Goal: Task Accomplishment & Management: Complete application form

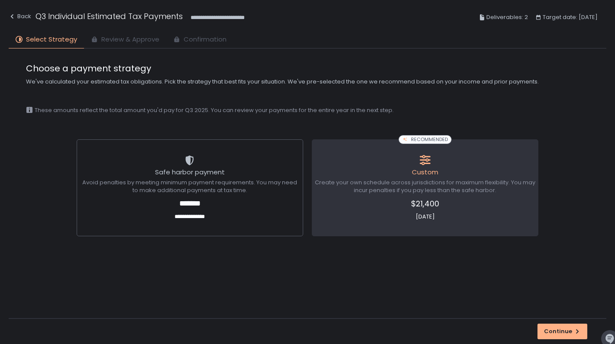
click at [377, 192] on span "Create your own schedule across jurisdictions for maximum flexibility. You may …" at bounding box center [425, 187] width 220 height 16
click at [554, 332] on div "Continue" at bounding box center [562, 332] width 37 height 8
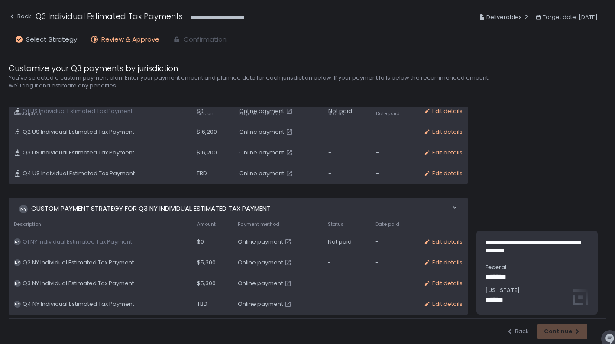
scroll to position [75, 0]
click at [552, 332] on div "Back Continue" at bounding box center [308, 331] width 598 height 26
click at [507, 292] on span "[US_STATE]" at bounding box center [537, 291] width 104 height 8
click at [512, 246] on span "**********" at bounding box center [537, 248] width 104 height 16
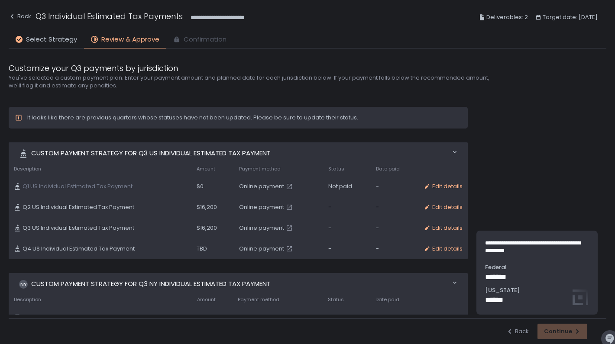
scroll to position [0, 0]
click at [331, 207] on div "-" at bounding box center [346, 208] width 37 height 8
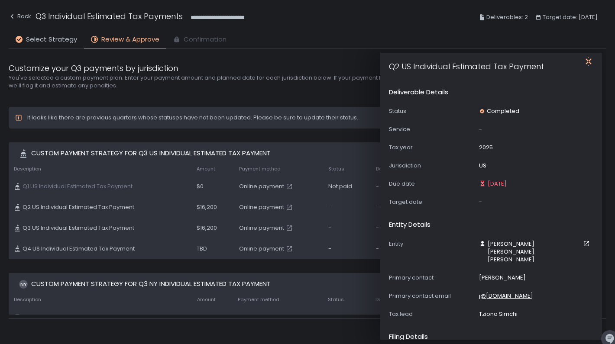
click at [588, 62] on icon "button" at bounding box center [589, 61] width 6 height 11
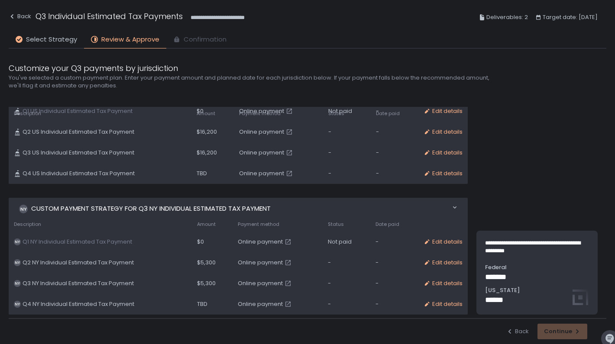
scroll to position [75, 0]
click at [575, 295] on p "******" at bounding box center [537, 301] width 104 height 12
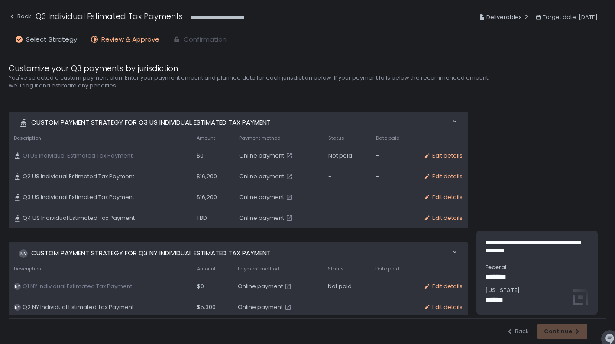
scroll to position [31, 0]
click at [89, 177] on span "Q2 US Individual Estimated Tax Payment" at bounding box center [79, 176] width 112 height 8
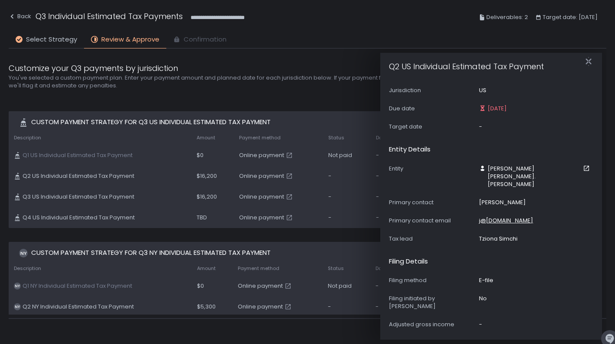
scroll to position [142, 0]
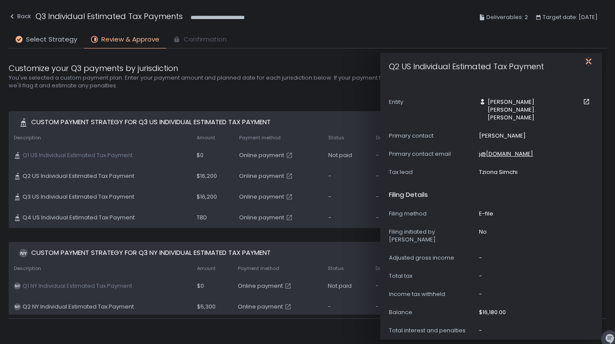
click at [586, 61] on icon "button" at bounding box center [588, 61] width 9 height 9
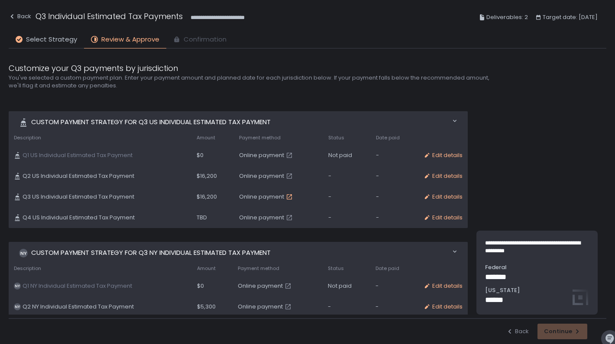
click at [287, 196] on icon "button" at bounding box center [289, 197] width 7 height 7
click at [62, 40] on span "Select Strategy" at bounding box center [51, 40] width 51 height 10
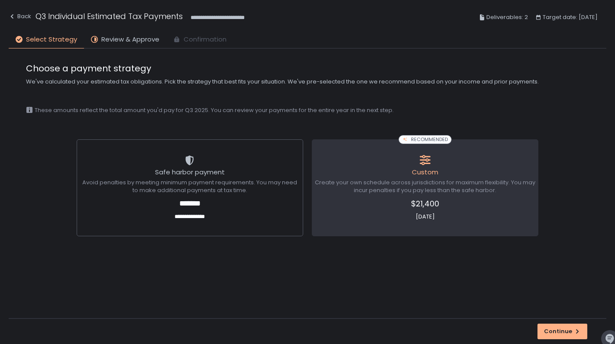
click at [404, 193] on span "Create your own schedule across jurisdictions for maximum flexibility. You may …" at bounding box center [425, 187] width 220 height 16
click at [553, 331] on div "Continue" at bounding box center [562, 332] width 37 height 8
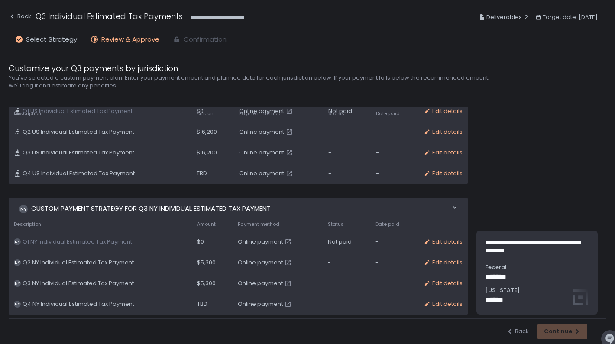
scroll to position [75, 0]
click at [535, 263] on div "**********" at bounding box center [537, 273] width 104 height 67
click at [498, 292] on span "[US_STATE]" at bounding box center [537, 291] width 104 height 8
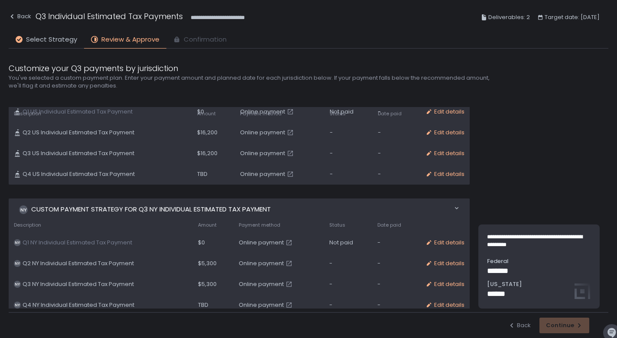
click at [558, 324] on div "Back Continue" at bounding box center [308, 325] width 599 height 26
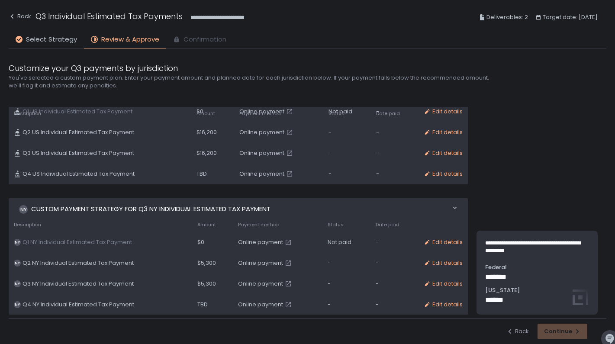
click at [507, 20] on span "Deliverables: 2" at bounding box center [508, 17] width 42 height 10
click at [487, 15] on span "Deliverables: 2" at bounding box center [508, 17] width 42 height 10
click at [479, 17] on icon at bounding box center [482, 17] width 7 height 7
click at [481, 18] on icon at bounding box center [482, 17] width 4 height 6
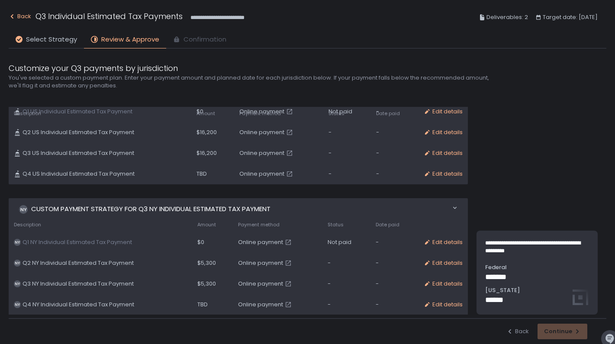
click at [24, 18] on div "Back" at bounding box center [20, 16] width 23 height 10
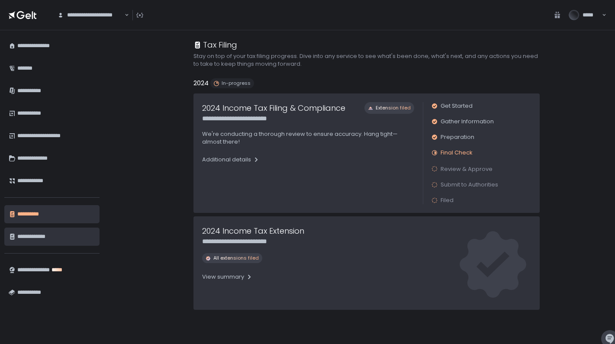
click at [45, 237] on div "**********" at bounding box center [56, 237] width 78 height 15
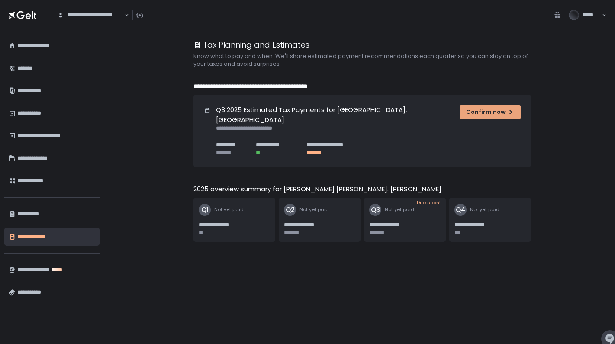
click at [482, 114] on div "Confirm now" at bounding box center [490, 112] width 48 height 8
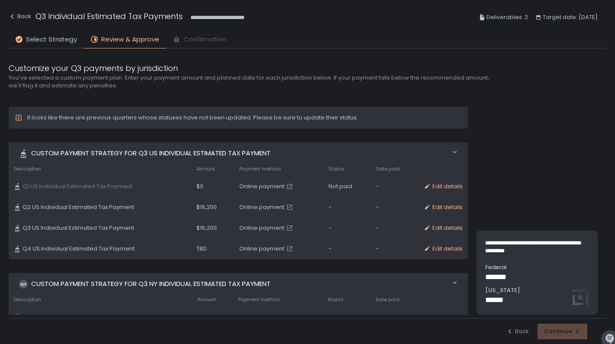
click at [331, 205] on div "-" at bounding box center [347, 208] width 37 height 8
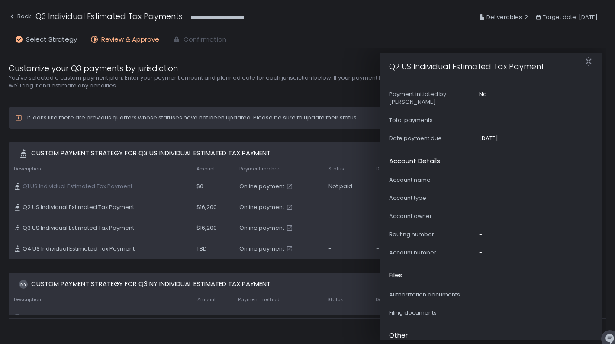
scroll to position [456, 0]
click at [589, 60] on icon "button" at bounding box center [589, 61] width 9 height 9
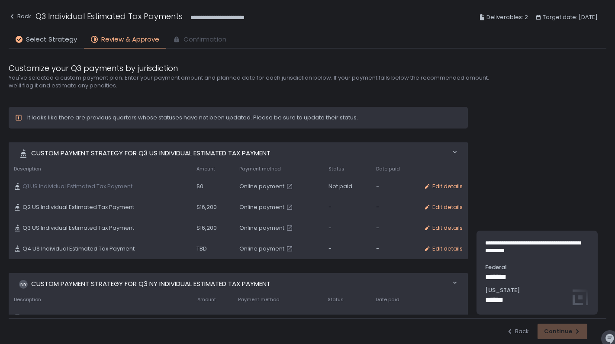
click at [376, 206] on div "-" at bounding box center [394, 208] width 37 height 8
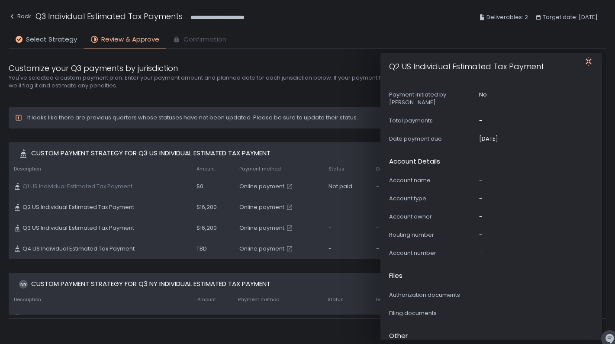
click at [588, 61] on icon "button" at bounding box center [589, 61] width 9 height 9
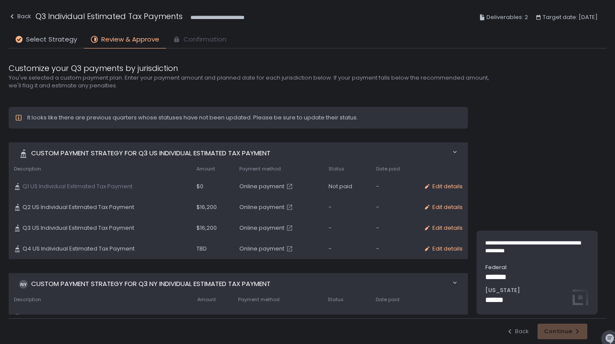
click at [376, 227] on div "-" at bounding box center [394, 228] width 37 height 8
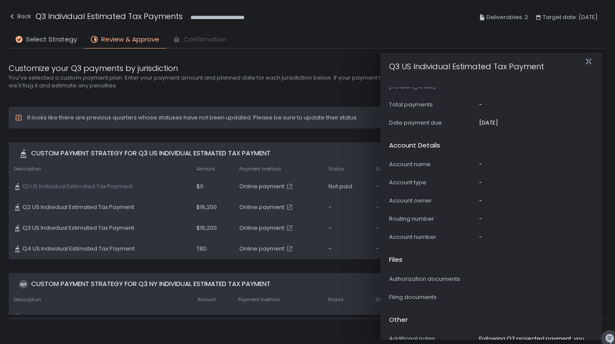
scroll to position [472, 0]
click at [588, 63] on icon "button" at bounding box center [589, 61] width 9 height 9
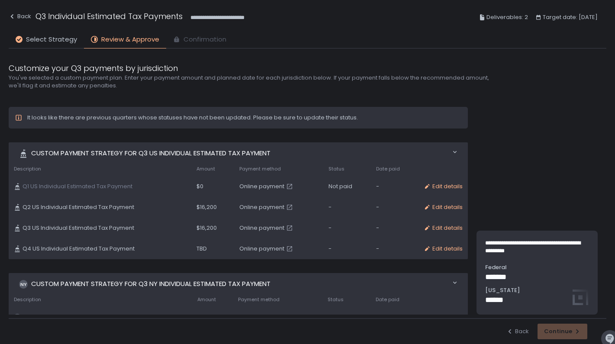
click at [487, 126] on div "**********" at bounding box center [537, 211] width 139 height 208
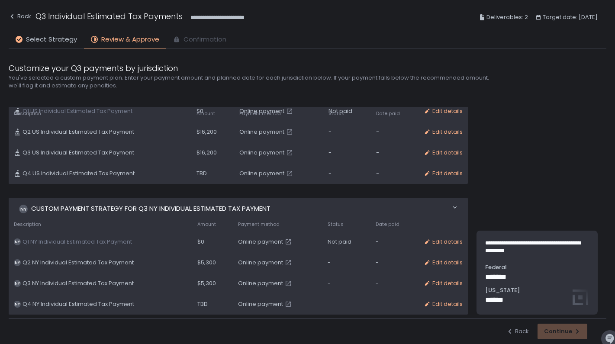
scroll to position [75, 0]
click at [579, 297] on p "******" at bounding box center [538, 301] width 104 height 12
click at [559, 332] on div "Back Continue" at bounding box center [308, 331] width 598 height 26
click at [24, 14] on div "Back" at bounding box center [20, 16] width 23 height 10
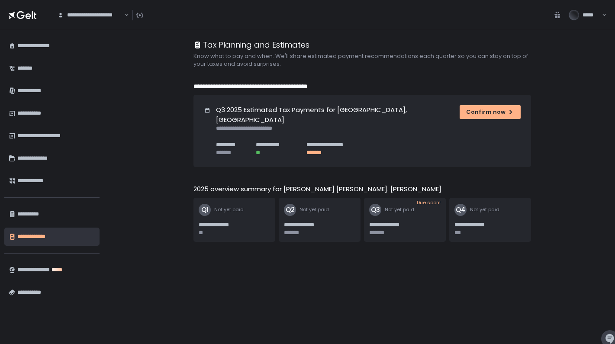
click at [312, 221] on span "**********" at bounding box center [319, 225] width 71 height 8
click at [311, 207] on span "Not yet paid" at bounding box center [314, 210] width 29 height 6
click at [248, 210] on div "**********" at bounding box center [234, 221] width 71 height 29
click at [45, 235] on div "**********" at bounding box center [56, 237] width 78 height 15
click at [232, 221] on span "**********" at bounding box center [234, 225] width 71 height 8
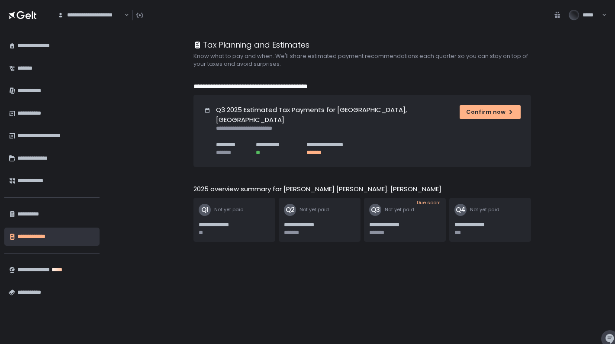
click at [290, 205] on text "Q2" at bounding box center [289, 209] width 9 height 9
click at [477, 112] on div "Confirm now" at bounding box center [490, 112] width 48 height 8
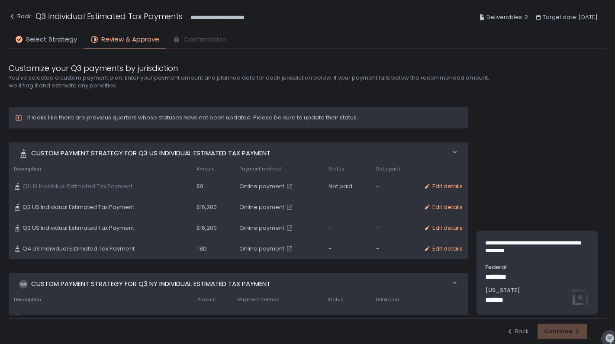
click at [329, 206] on div "-" at bounding box center [347, 208] width 37 height 8
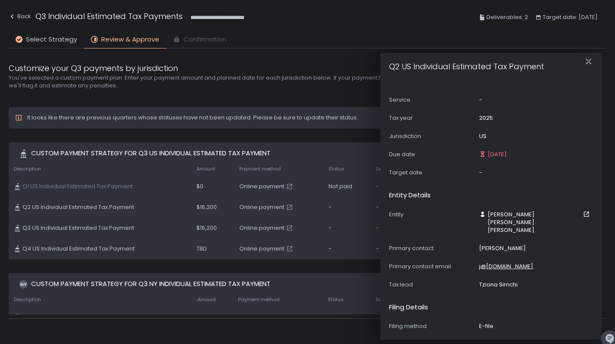
scroll to position [30, 0]
click at [514, 153] on icon "button" at bounding box center [511, 154] width 3 height 4
click at [497, 165] on div "Status Completed Service - Tax year [DATE] Jurisdiction [GEOGRAPHIC_DATA] Due d…" at bounding box center [491, 127] width 204 height 99
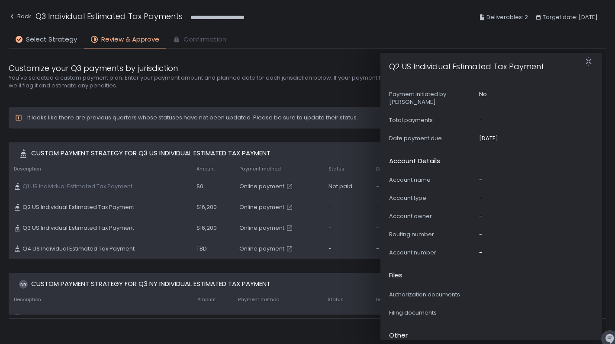
scroll to position [456, 0]
click at [586, 59] on icon "button" at bounding box center [589, 61] width 9 height 9
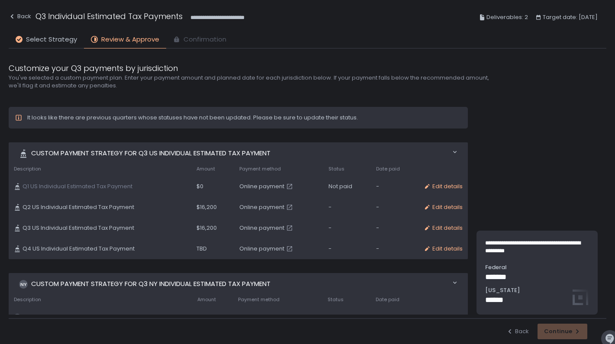
click at [431, 207] on div "Edit details" at bounding box center [443, 208] width 39 height 8
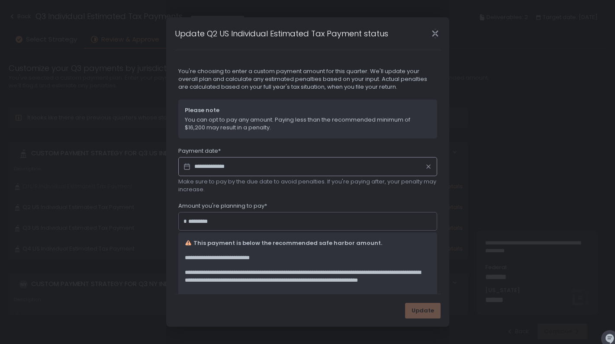
drag, startPoint x: 238, startPoint y: 168, endPoint x: 191, endPoint y: 164, distance: 47.0
click at [191, 164] on div "**********" at bounding box center [307, 166] width 259 height 19
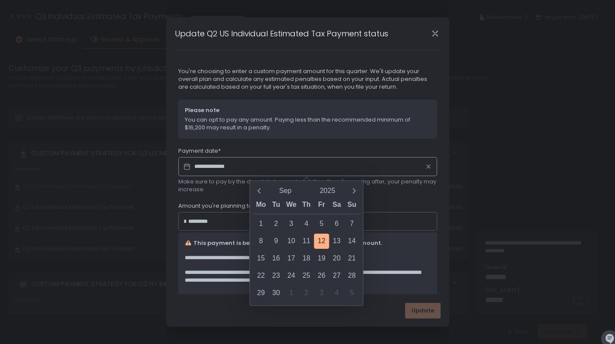
click at [186, 167] on icon at bounding box center [186, 167] width 17 height 12
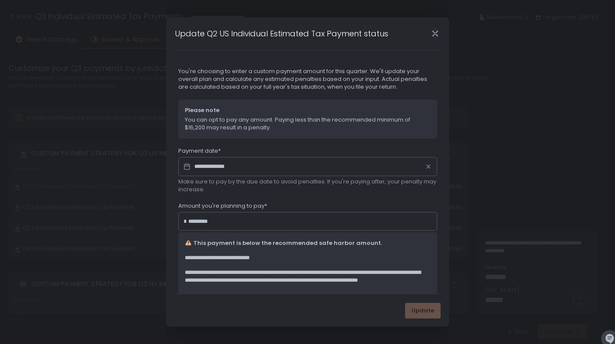
click at [186, 167] on icon at bounding box center [186, 167] width 17 height 12
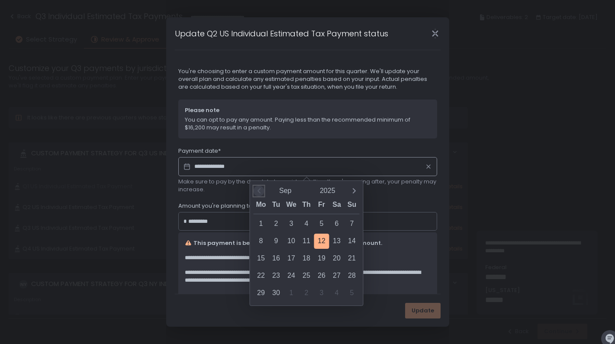
click at [257, 191] on icon "Previous month" at bounding box center [259, 191] width 9 height 9
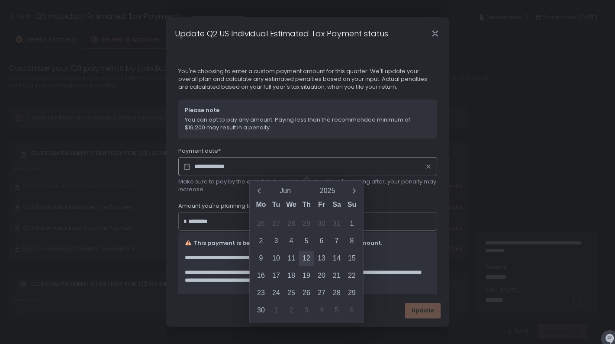
click at [305, 260] on div "12" at bounding box center [306, 258] width 15 height 15
type input "**********"
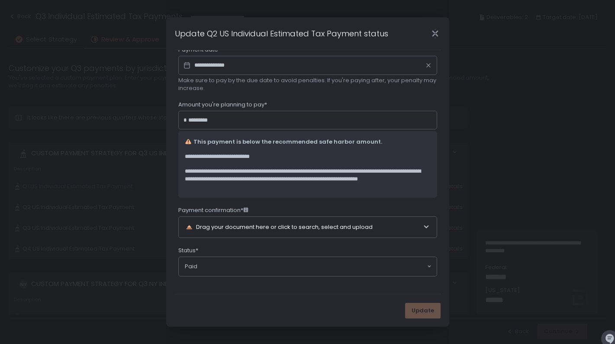
scroll to position [103, 0]
click at [424, 226] on icon at bounding box center [426, 227] width 5 height 3
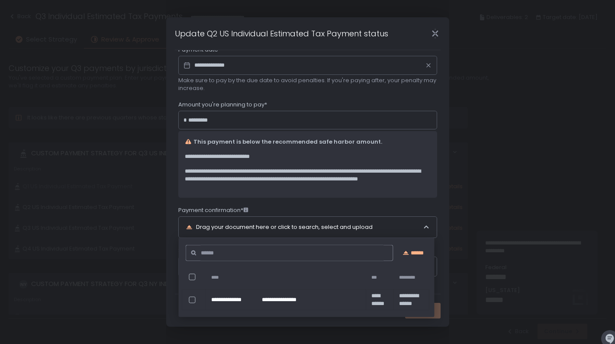
click at [424, 227] on icon at bounding box center [426, 227] width 7 height 7
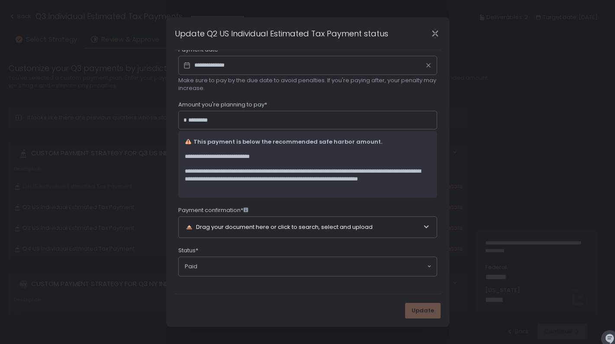
click at [420, 311] on div "Update" at bounding box center [423, 311] width 36 height 16
click at [424, 226] on icon at bounding box center [426, 227] width 5 height 3
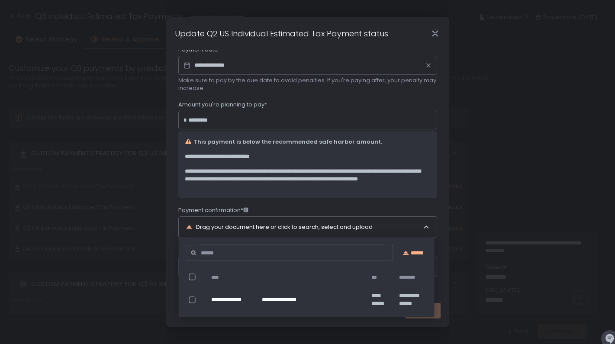
click at [191, 298] on div at bounding box center [192, 300] width 6 height 6
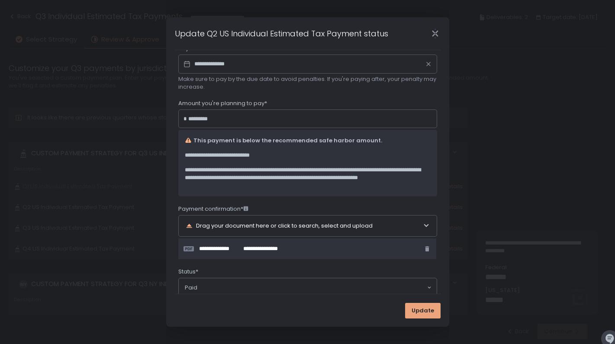
click at [413, 308] on button "Update" at bounding box center [423, 311] width 36 height 16
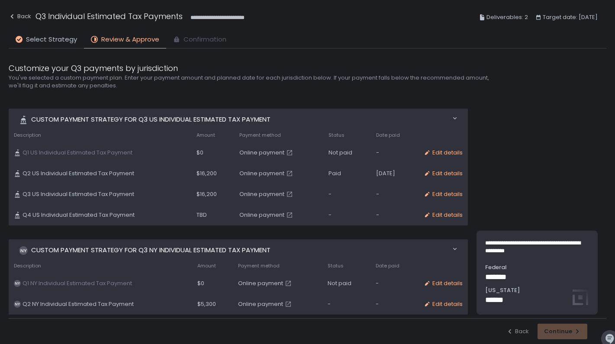
scroll to position [16, 0]
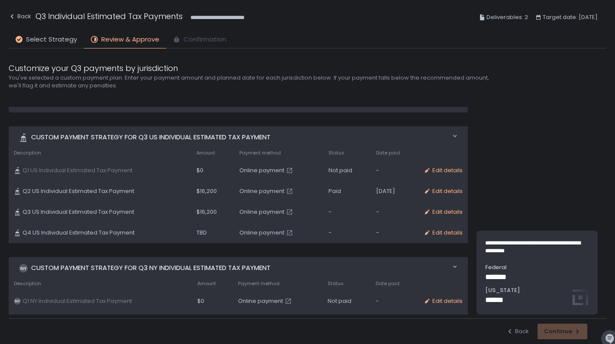
click at [116, 210] on span "Q3 US Individual Estimated Tax Payment" at bounding box center [79, 212] width 112 height 8
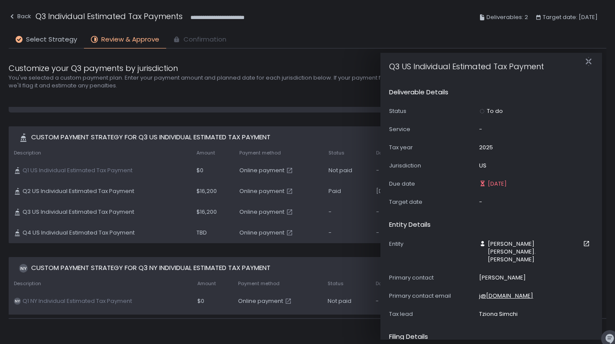
scroll to position [0, 0]
click at [588, 59] on icon "button" at bounding box center [589, 61] width 9 height 9
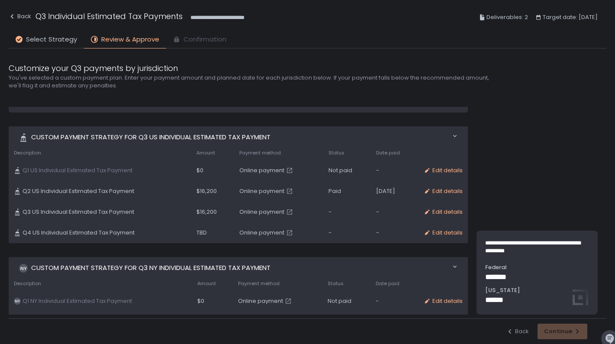
click at [559, 334] on div "Back Continue" at bounding box center [308, 331] width 598 height 26
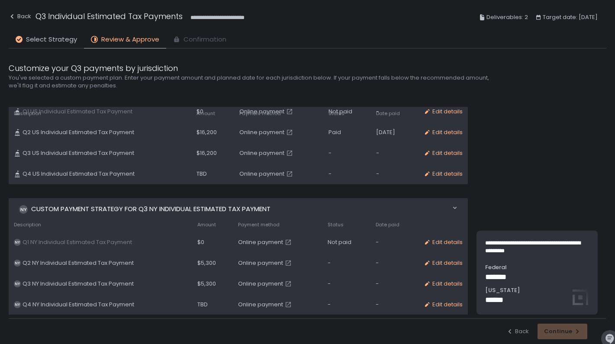
scroll to position [74, 0]
click at [328, 263] on div "-" at bounding box center [347, 265] width 38 height 8
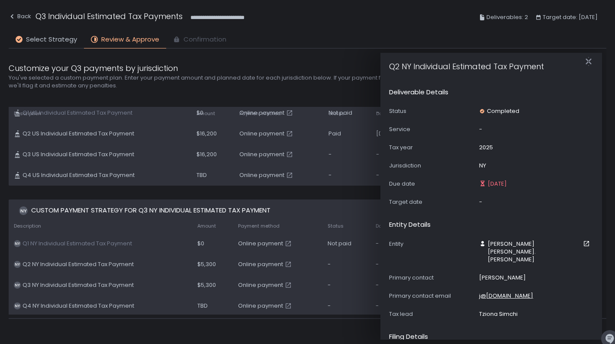
click at [330, 261] on div "-" at bounding box center [347, 265] width 38 height 8
click at [588, 60] on icon "button" at bounding box center [589, 61] width 6 height 11
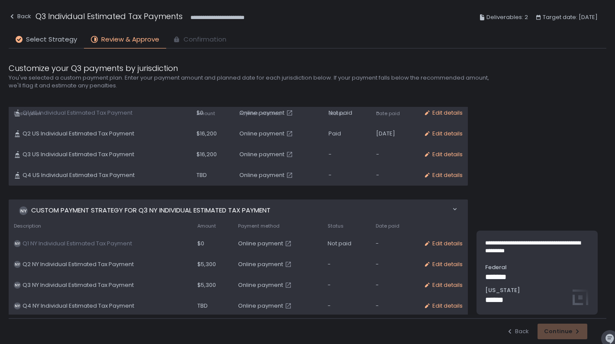
click at [430, 264] on div "Edit details" at bounding box center [443, 265] width 39 height 8
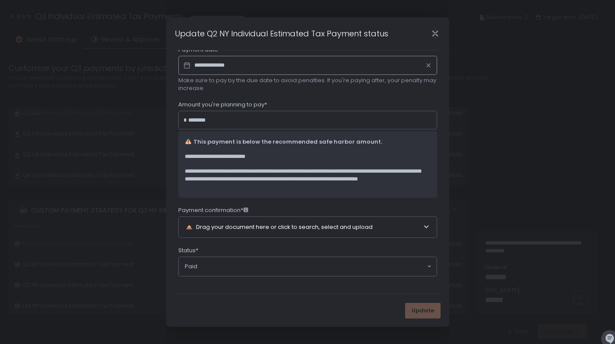
scroll to position [103, 0]
click at [323, 227] on div "Drag your document here or click to search, select and upload" at bounding box center [304, 227] width 237 height 21
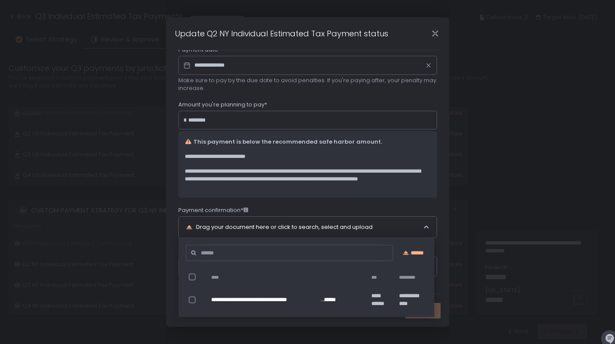
click at [292, 301] on span "**********" at bounding box center [265, 300] width 108 height 8
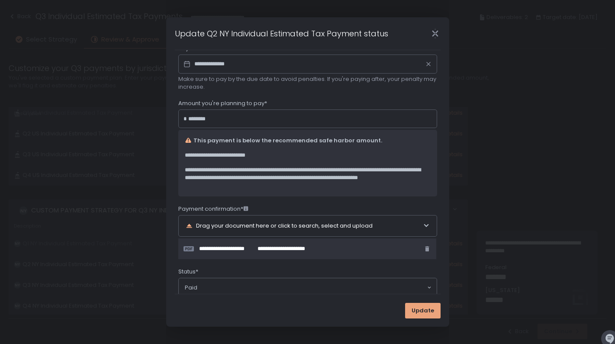
click at [415, 313] on span "Update" at bounding box center [423, 311] width 23 height 8
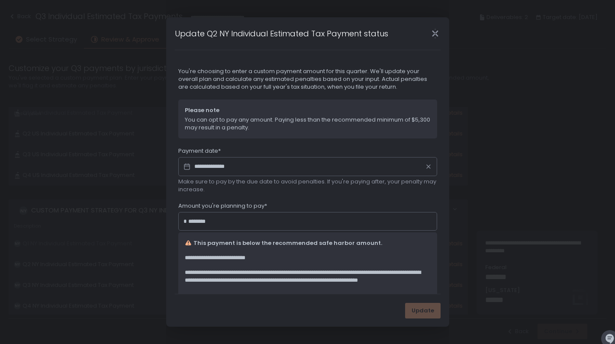
scroll to position [39, 0]
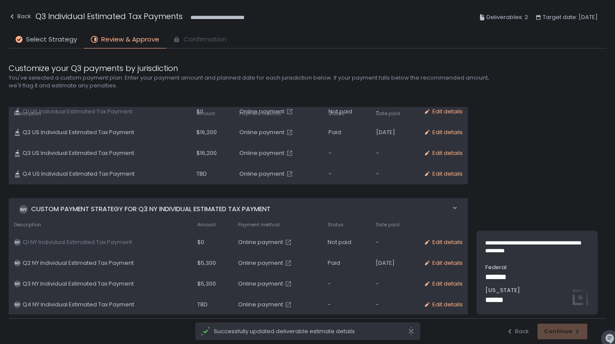
click at [380, 261] on div "[DATE]" at bounding box center [395, 263] width 38 height 8
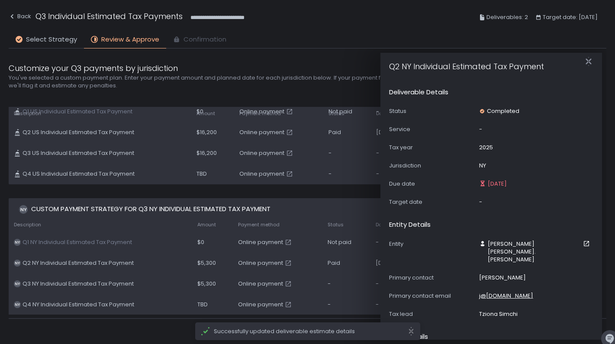
click at [380, 261] on div "[DATE]" at bounding box center [395, 263] width 38 height 8
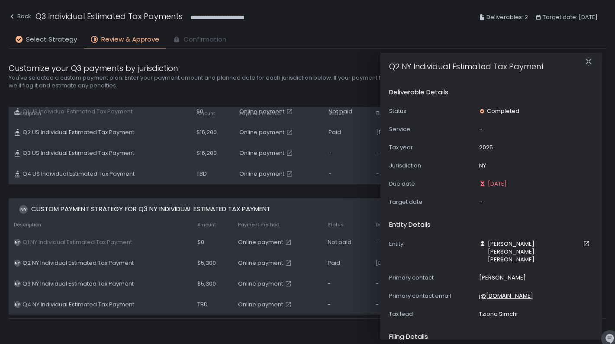
click at [350, 262] on td "Paid" at bounding box center [347, 263] width 48 height 21
click at [586, 58] on icon "button" at bounding box center [589, 61] width 9 height 9
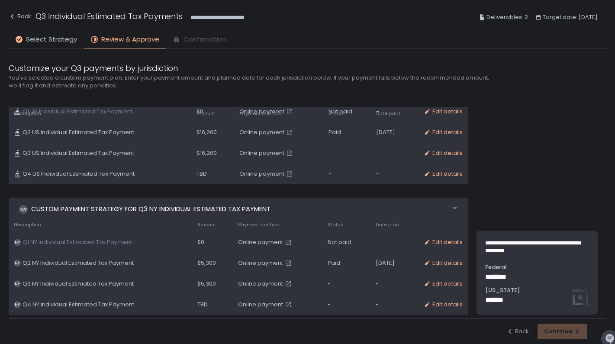
click at [445, 263] on div "Edit details" at bounding box center [443, 263] width 39 height 8
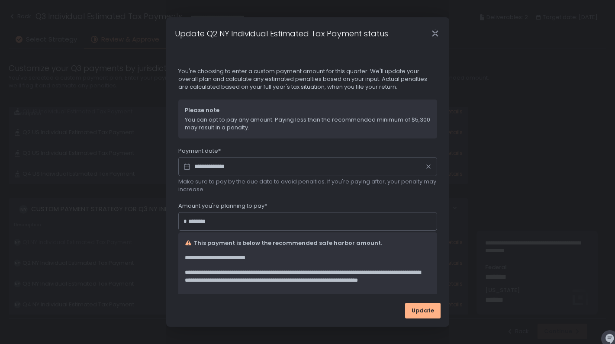
click at [189, 168] on icon at bounding box center [186, 167] width 17 height 12
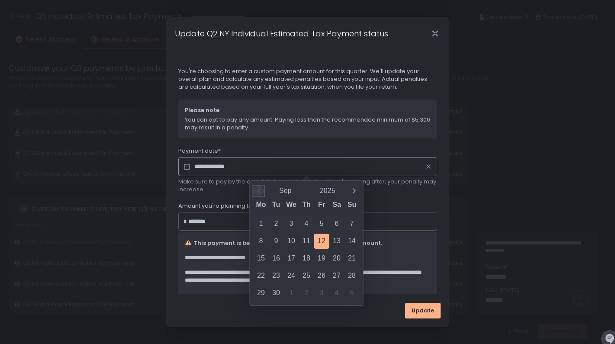
click at [261, 189] on icon "Previous month" at bounding box center [259, 190] width 3 height 5
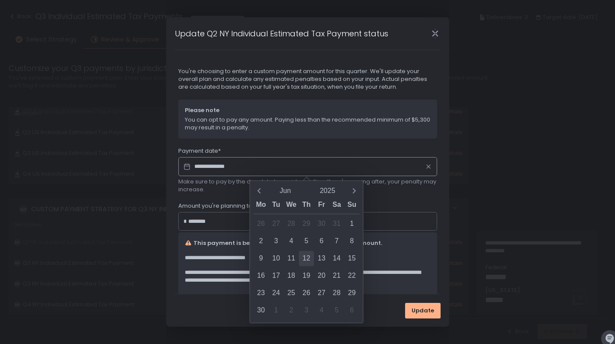
click at [306, 256] on div "12" at bounding box center [306, 258] width 15 height 15
type input "**********"
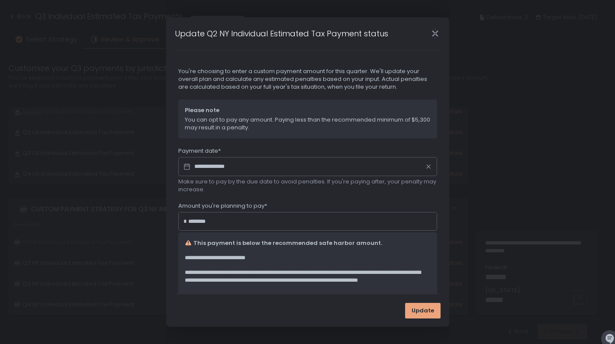
click at [418, 313] on span "Update" at bounding box center [423, 311] width 23 height 8
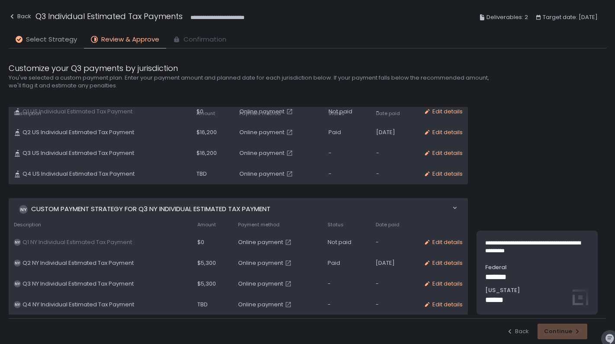
click at [58, 40] on span "Select Strategy" at bounding box center [51, 40] width 51 height 10
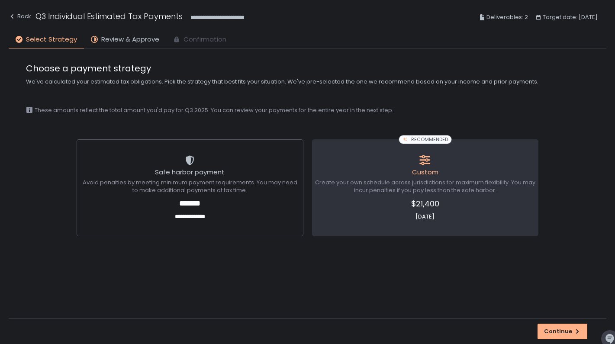
click at [370, 177] on div "Custom" at bounding box center [425, 174] width 220 height 12
click at [554, 329] on div "Continue" at bounding box center [562, 332] width 37 height 8
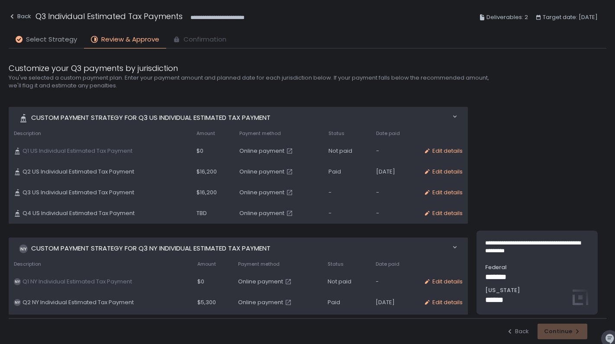
click at [31, 40] on span "Select Strategy" at bounding box center [51, 40] width 51 height 10
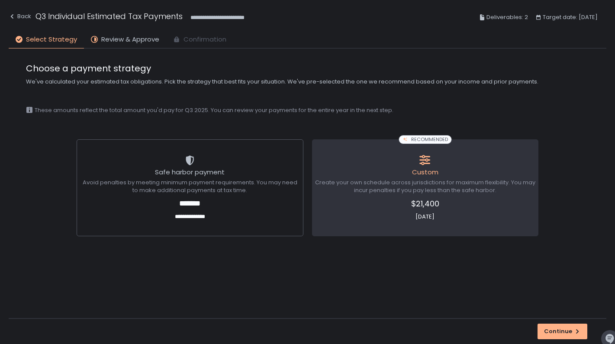
click at [407, 187] on span "Create your own schedule across jurisdictions for maximum flexibility. You may …" at bounding box center [425, 187] width 220 height 16
click at [549, 330] on div "Continue" at bounding box center [562, 332] width 37 height 8
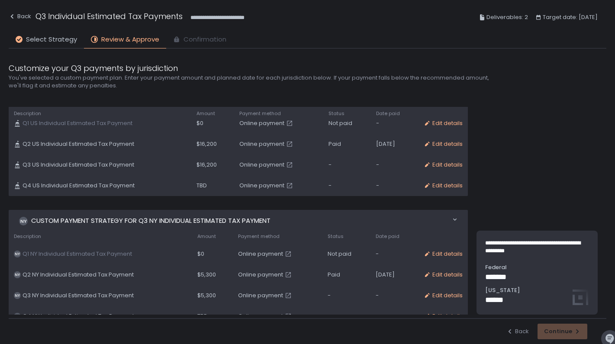
scroll to position [27, 0]
click at [329, 162] on div "-" at bounding box center [347, 166] width 37 height 8
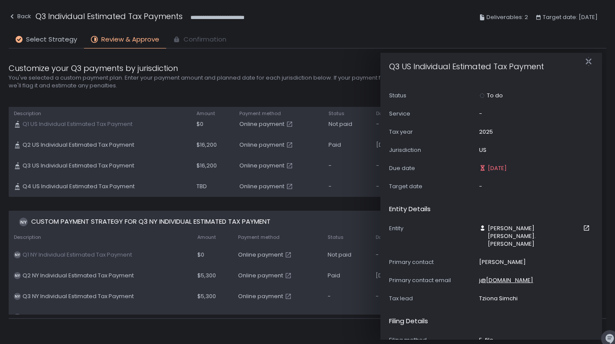
scroll to position [21, 0]
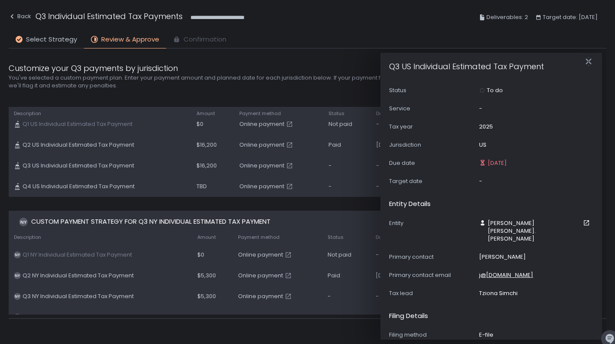
click at [480, 181] on div "-" at bounding box center [480, 182] width 3 height 8
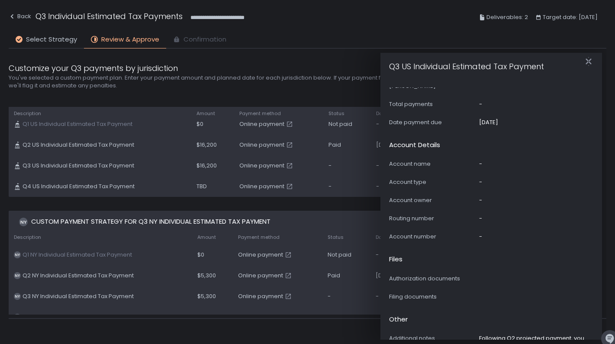
scroll to position [472, 0]
click at [590, 60] on icon "button" at bounding box center [589, 61] width 6 height 11
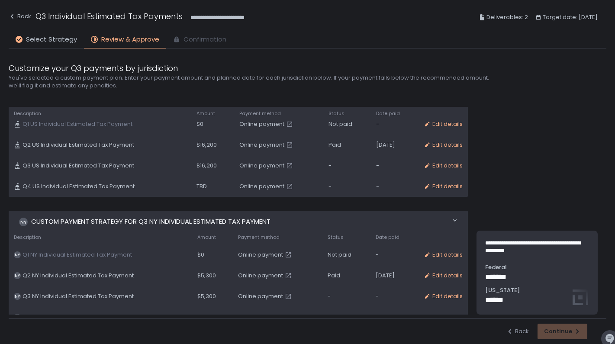
click at [442, 164] on div "Edit details" at bounding box center [443, 166] width 39 height 8
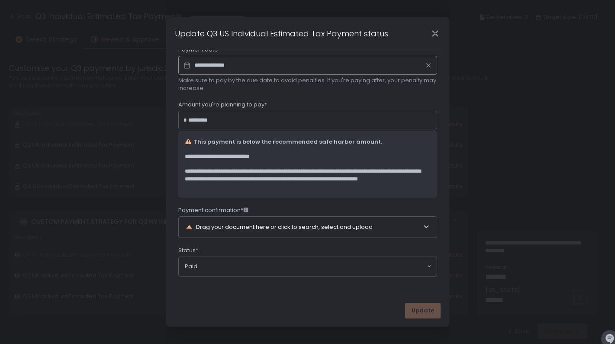
scroll to position [103, 0]
click at [277, 228] on div "Drag your document here or click to search, select and upload" at bounding box center [304, 227] width 237 height 21
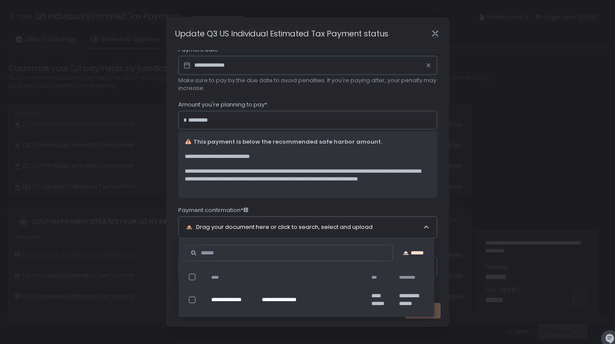
click at [414, 253] on div "******" at bounding box center [413, 253] width 29 height 8
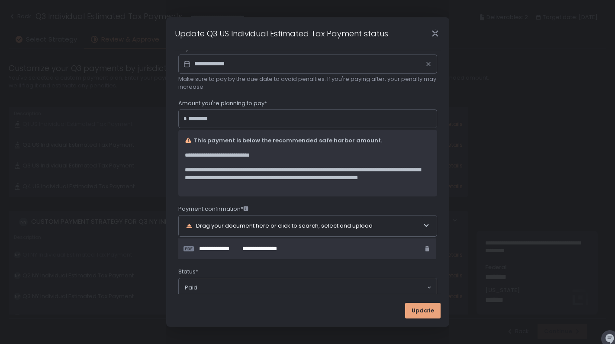
click at [419, 313] on span "Update" at bounding box center [423, 311] width 23 height 8
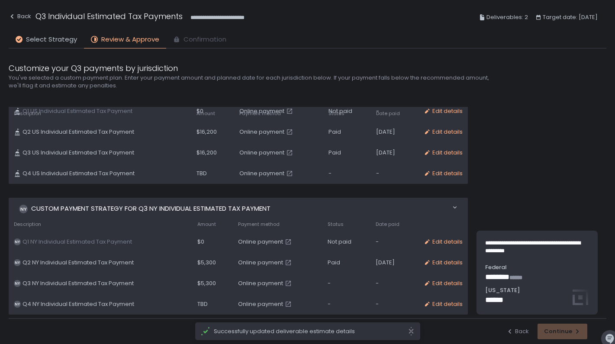
scroll to position [39, 0]
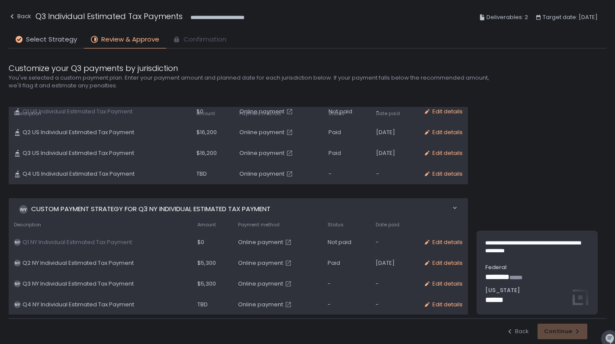
click at [272, 283] on span "Online payment" at bounding box center [260, 284] width 45 height 8
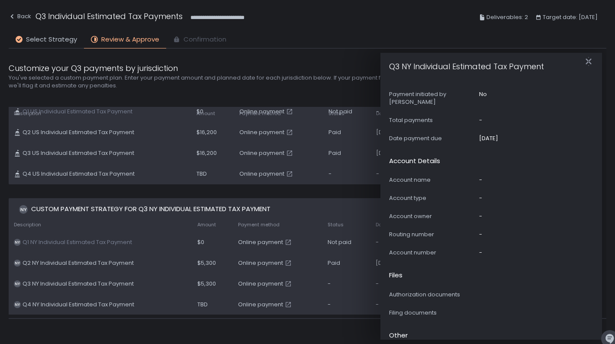
scroll to position [456, 0]
click at [587, 60] on icon "button" at bounding box center [589, 61] width 9 height 9
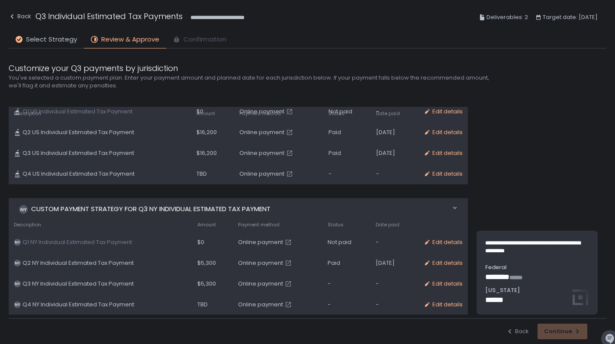
click at [328, 281] on div "-" at bounding box center [347, 284] width 38 height 8
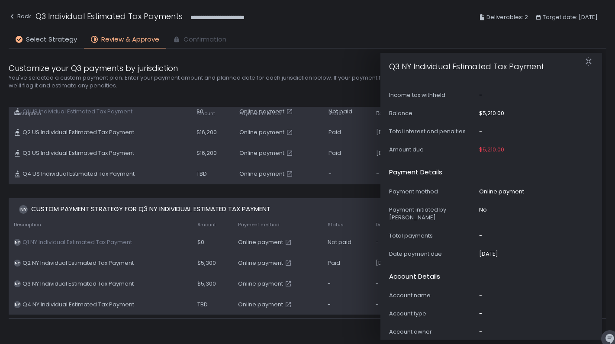
scroll to position [341, 0]
click at [591, 60] on icon "button" at bounding box center [589, 61] width 6 height 11
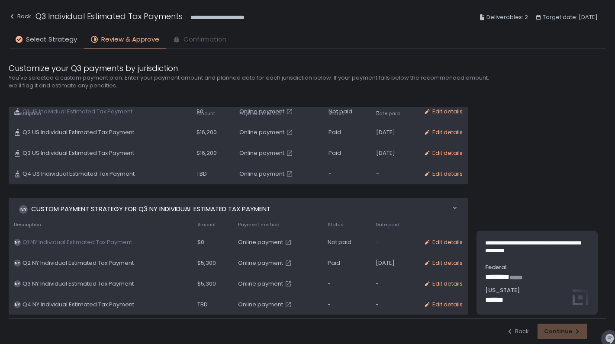
click at [378, 282] on div "-" at bounding box center [395, 284] width 38 height 8
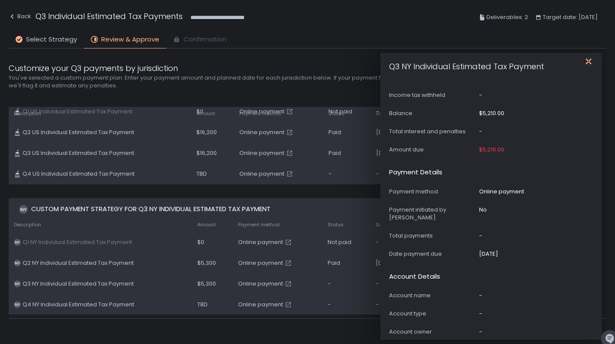
click at [587, 62] on icon "button" at bounding box center [589, 61] width 9 height 9
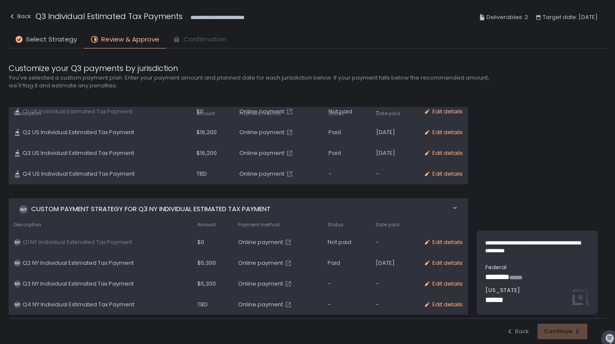
click at [436, 285] on div "Edit details" at bounding box center [443, 284] width 39 height 8
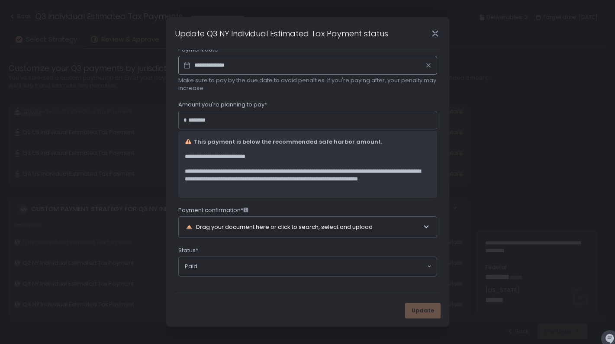
scroll to position [103, 0]
click at [282, 226] on div "Drag your document here or click to search, select and upload" at bounding box center [304, 227] width 237 height 21
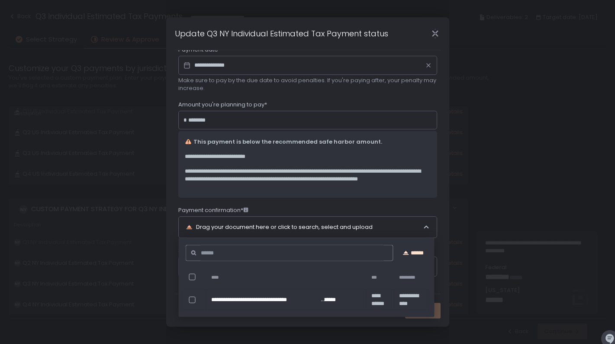
click at [409, 252] on div "******" at bounding box center [413, 253] width 29 height 8
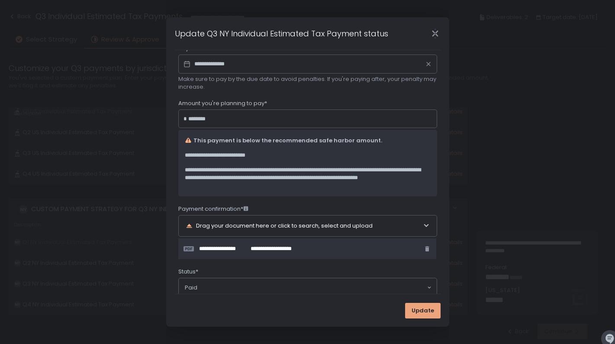
click at [422, 311] on span "Update" at bounding box center [423, 311] width 23 height 8
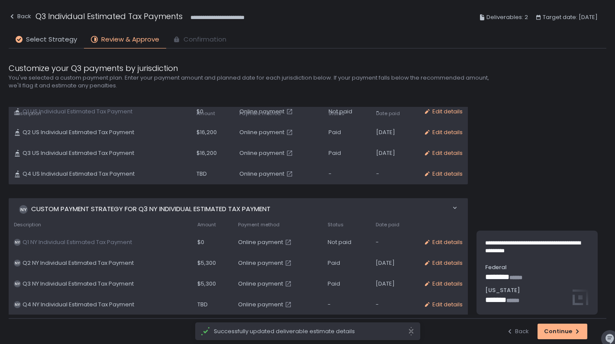
scroll to position [0, 0]
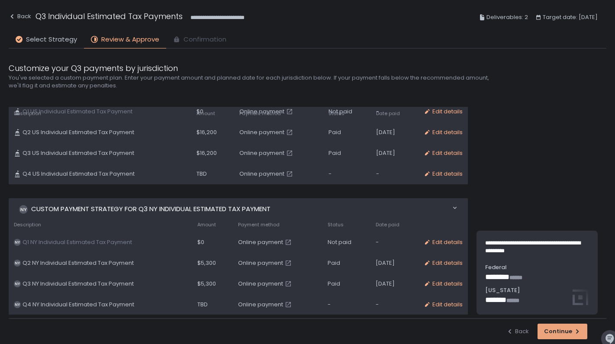
click at [550, 332] on div "Continue" at bounding box center [562, 332] width 37 height 8
